Goal: Task Accomplishment & Management: Use online tool/utility

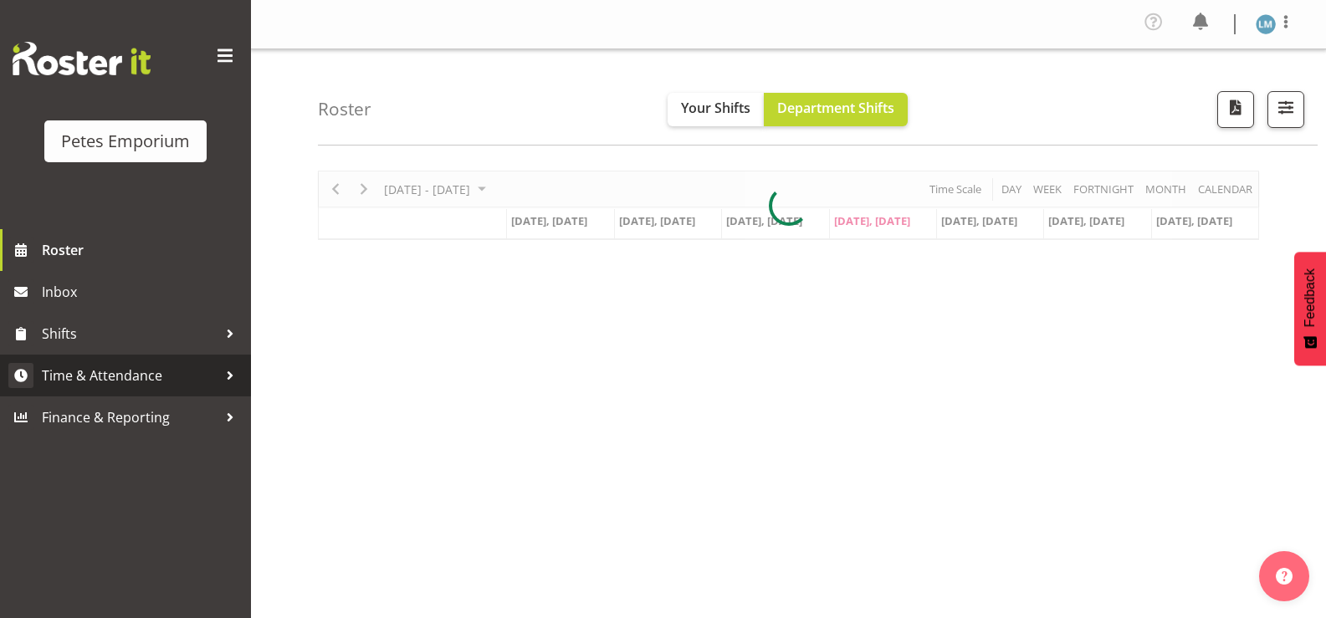
click at [155, 364] on span "Time & Attendance" at bounding box center [130, 375] width 176 height 25
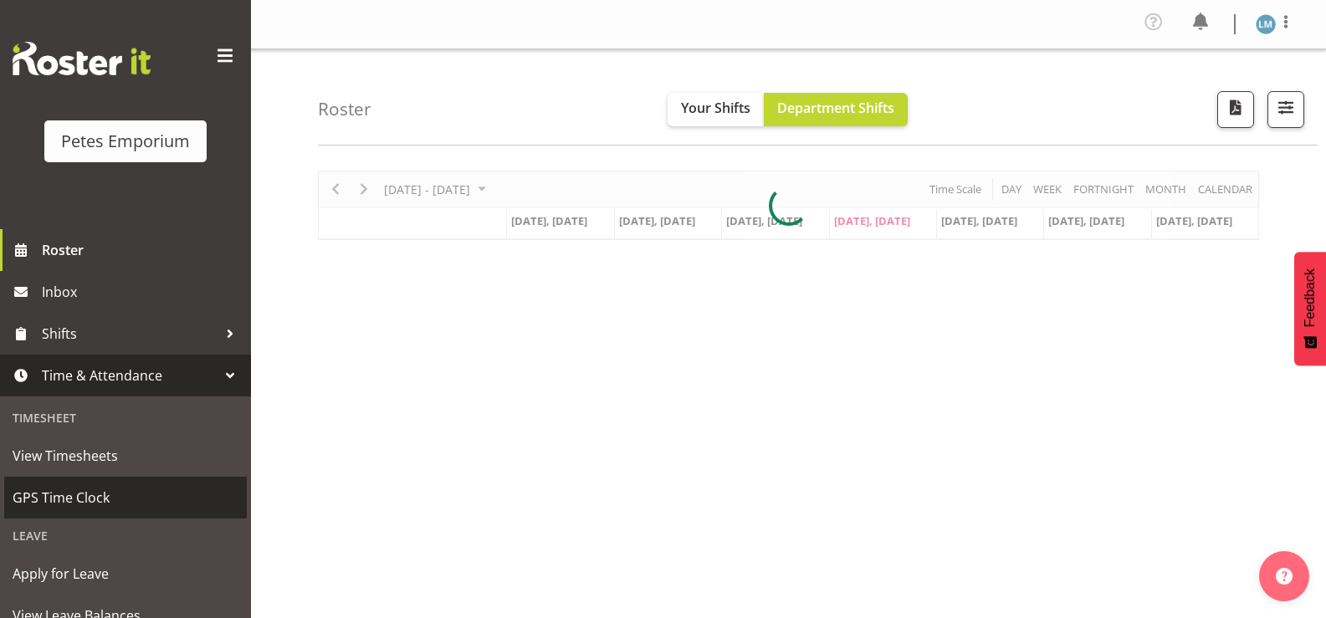
click at [132, 502] on span "GPS Time Clock" at bounding box center [126, 497] width 226 height 25
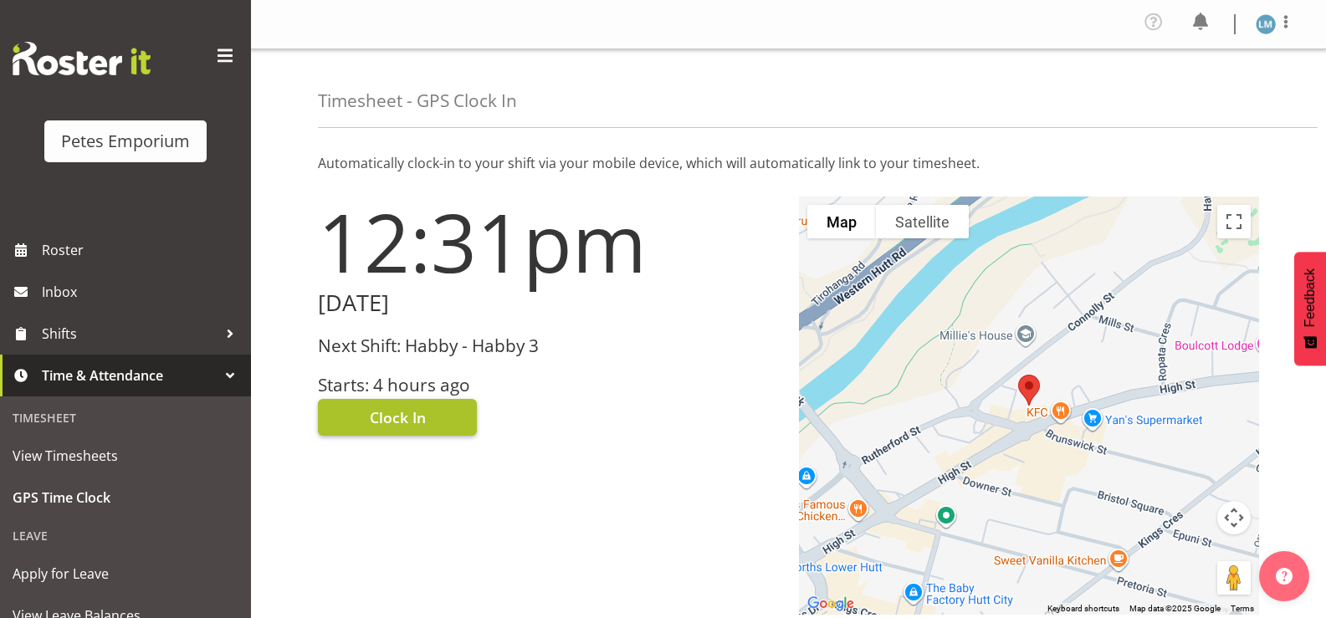
click at [424, 413] on span "Clock In" at bounding box center [398, 417] width 56 height 22
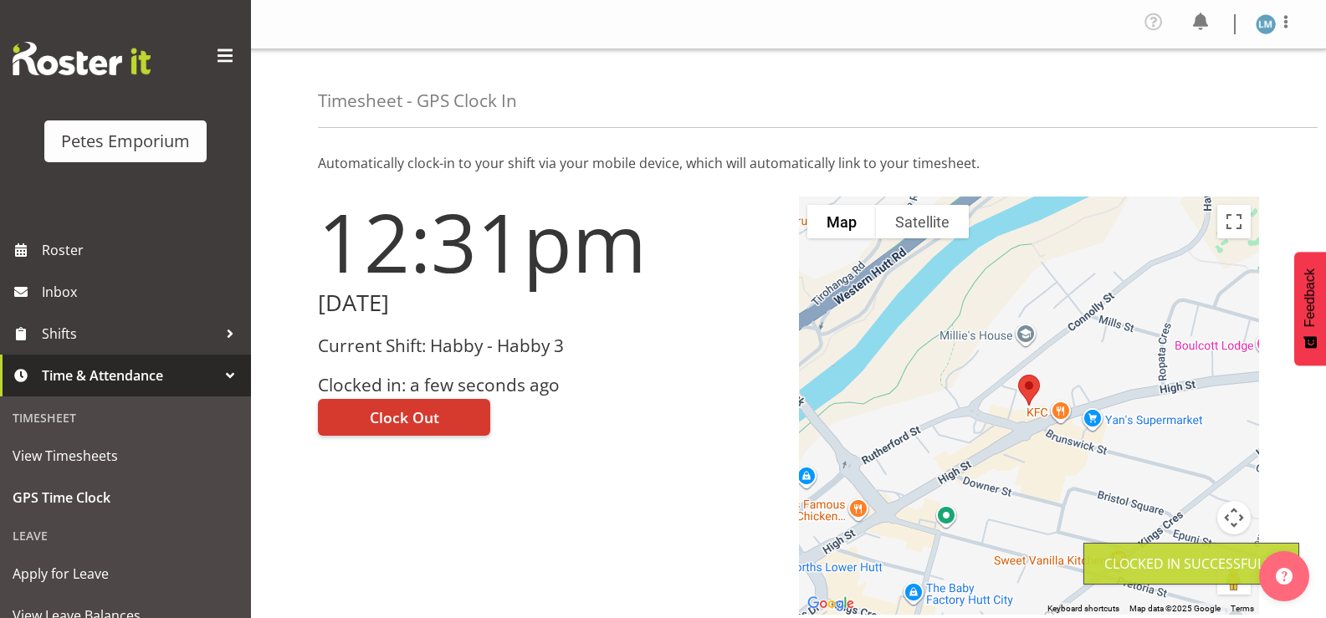
click at [1263, 24] on img at bounding box center [1265, 24] width 20 height 20
click at [1204, 96] on link "Log Out" at bounding box center [1215, 92] width 161 height 30
